Goal: Find specific page/section: Find specific page/section

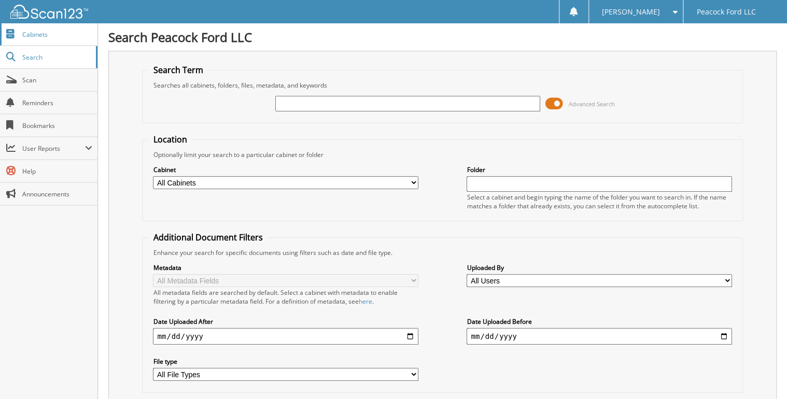
click at [39, 37] on span "Cabinets" at bounding box center [57, 34] width 70 height 9
click at [338, 104] on input "text" at bounding box center [407, 104] width 265 height 16
type input "de sousa"
type input "RC262167"
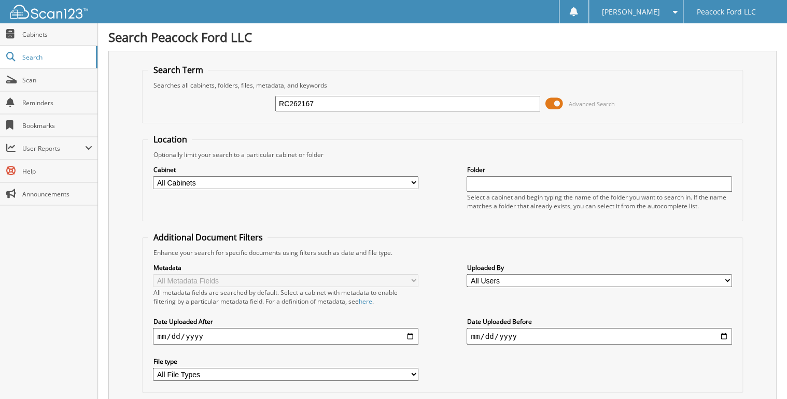
click at [462, 102] on input "RC262167" at bounding box center [407, 104] width 265 height 16
click at [409, 176] on select "All Cabinets BLUE VEHICLE INVOICES BODY SHOP BUSINESS OFFICE & ACCOUNTIN... CAR…" at bounding box center [285, 182] width 265 height 13
select select "54520"
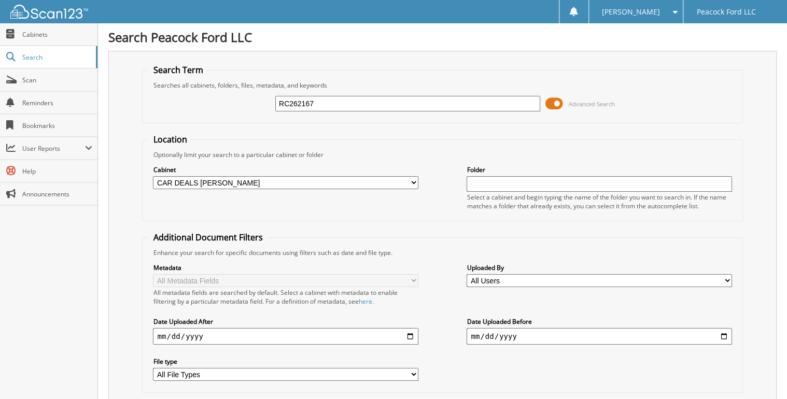
click at [153, 176] on select "All Cabinets BLUE VEHICLE INVOICES BODY SHOP BUSINESS OFFICE & ACCOUNTIN... CAR…" at bounding box center [285, 182] width 265 height 13
click at [524, 107] on input "RC262167" at bounding box center [407, 104] width 265 height 16
click at [40, 36] on span "Cabinets" at bounding box center [57, 34] width 70 height 9
